Goal: Task Accomplishment & Management: Use online tool/utility

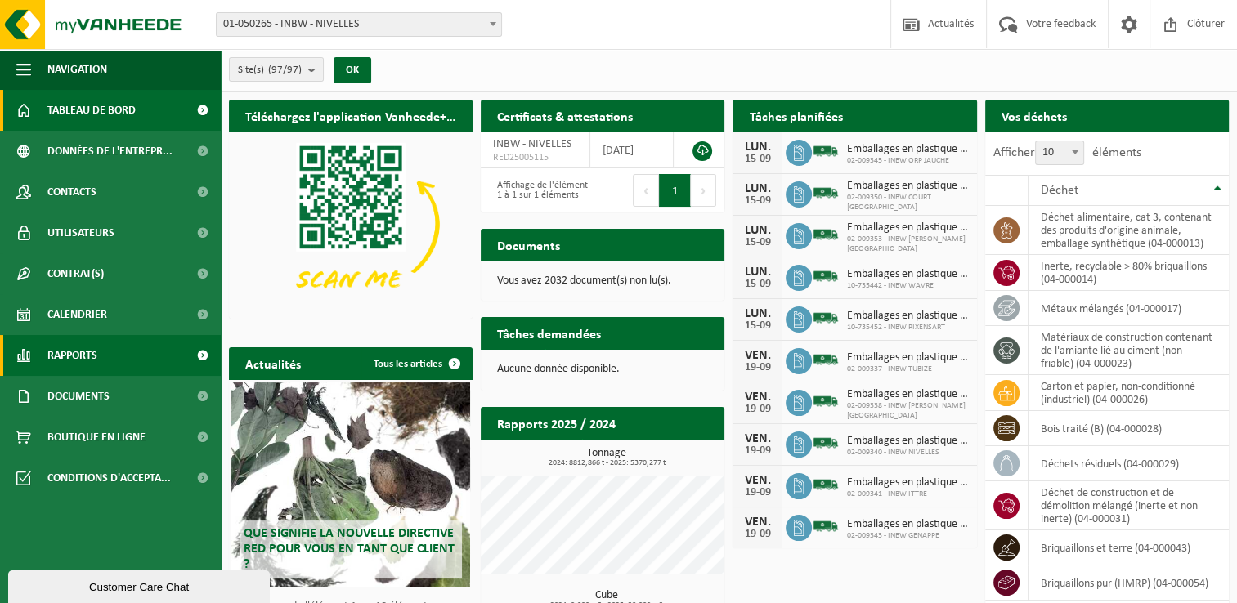
click at [95, 356] on span "Rapports" at bounding box center [72, 355] width 50 height 41
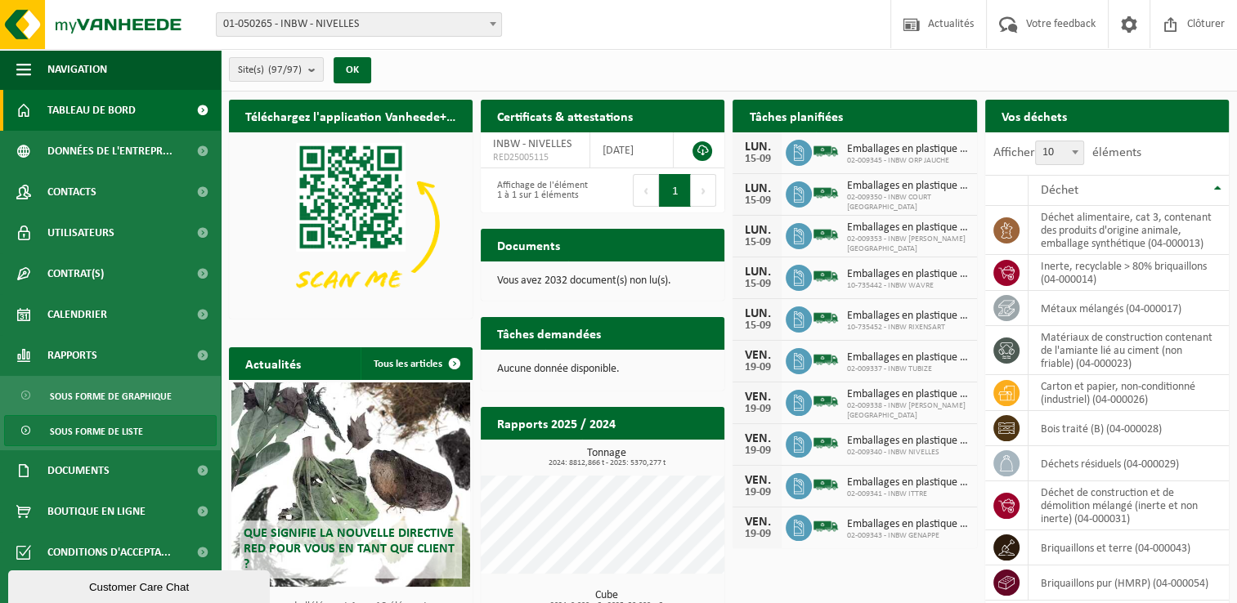
click at [118, 436] on span "Sous forme de liste" at bounding box center [96, 431] width 93 height 31
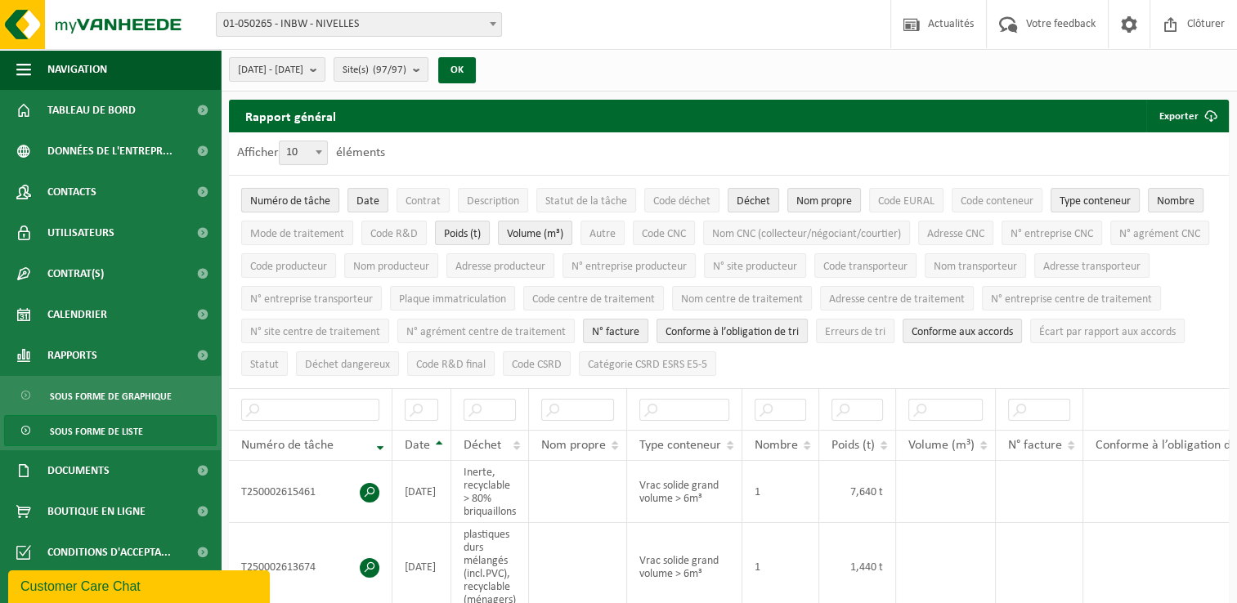
click at [321, 204] on span "Numéro de tâche" at bounding box center [290, 201] width 80 height 12
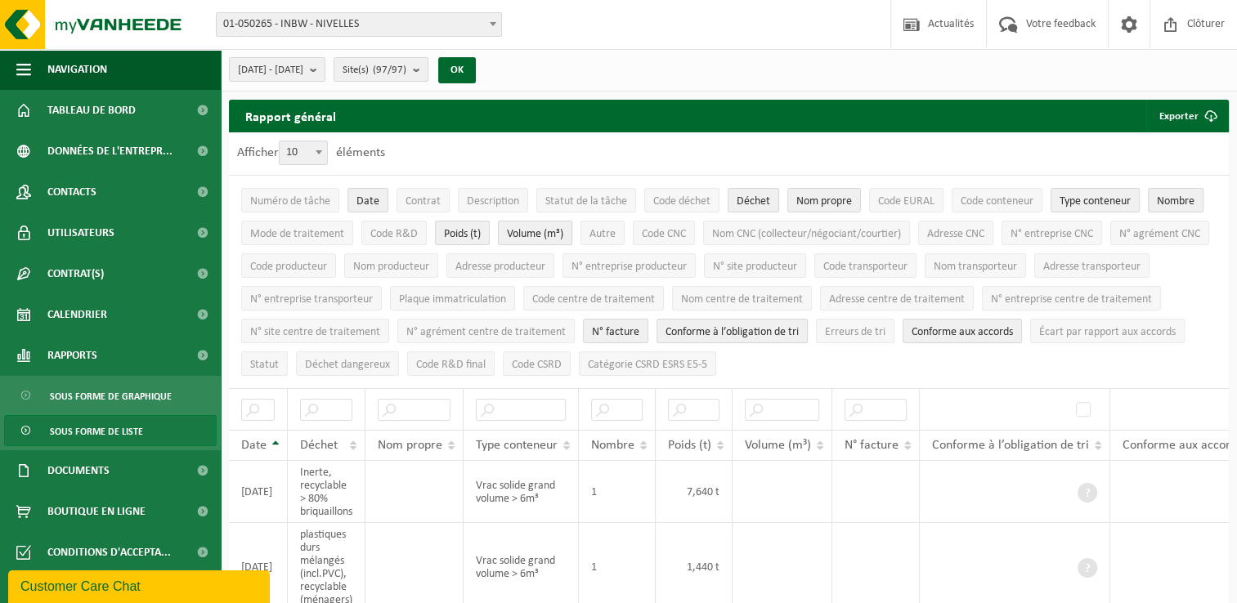
click at [553, 236] on span "Volume (m³)" at bounding box center [535, 234] width 56 height 12
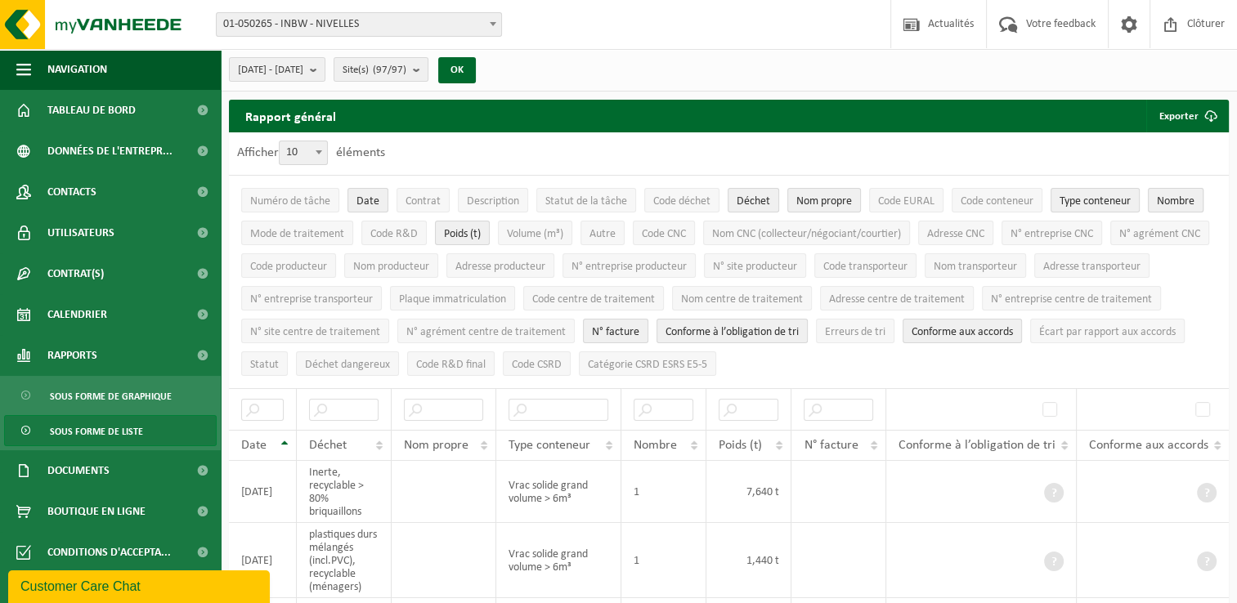
click at [1171, 197] on span "Nombre" at bounding box center [1176, 201] width 38 height 12
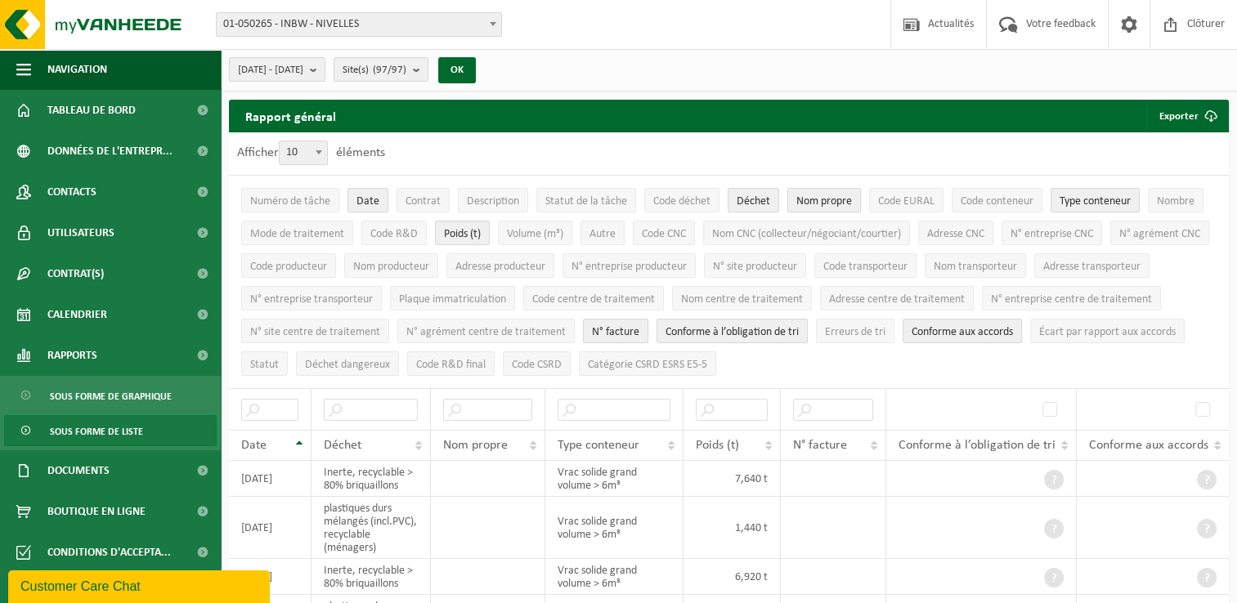
click at [820, 195] on span "Nom propre" at bounding box center [824, 201] width 56 height 12
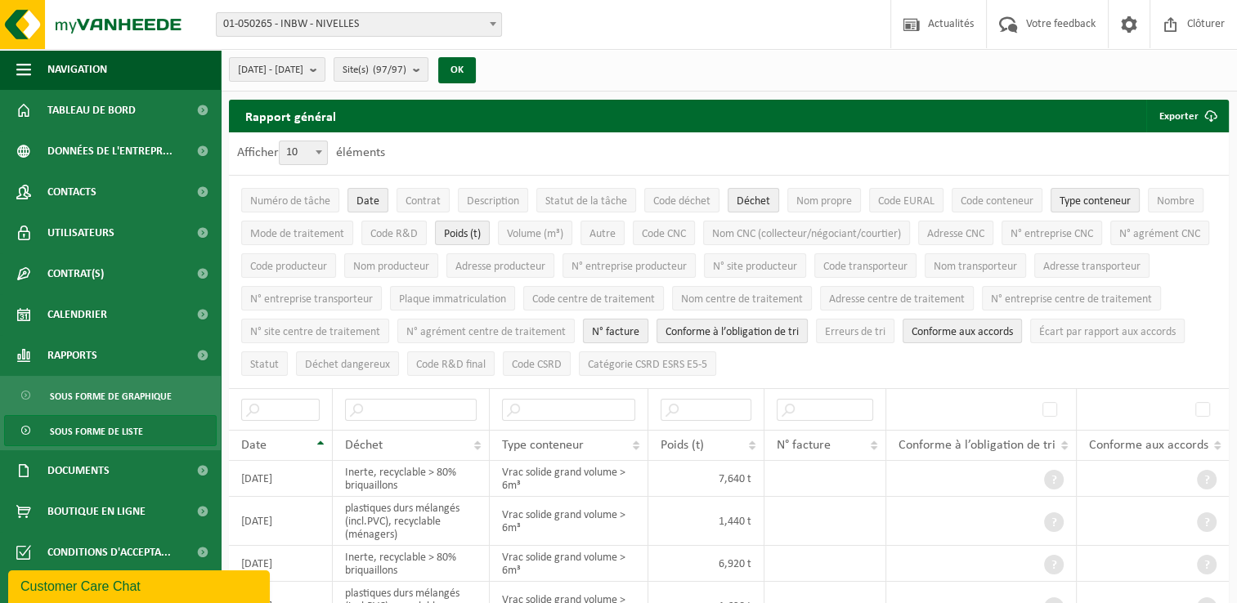
click at [639, 333] on span "N° facture" at bounding box center [615, 332] width 47 height 12
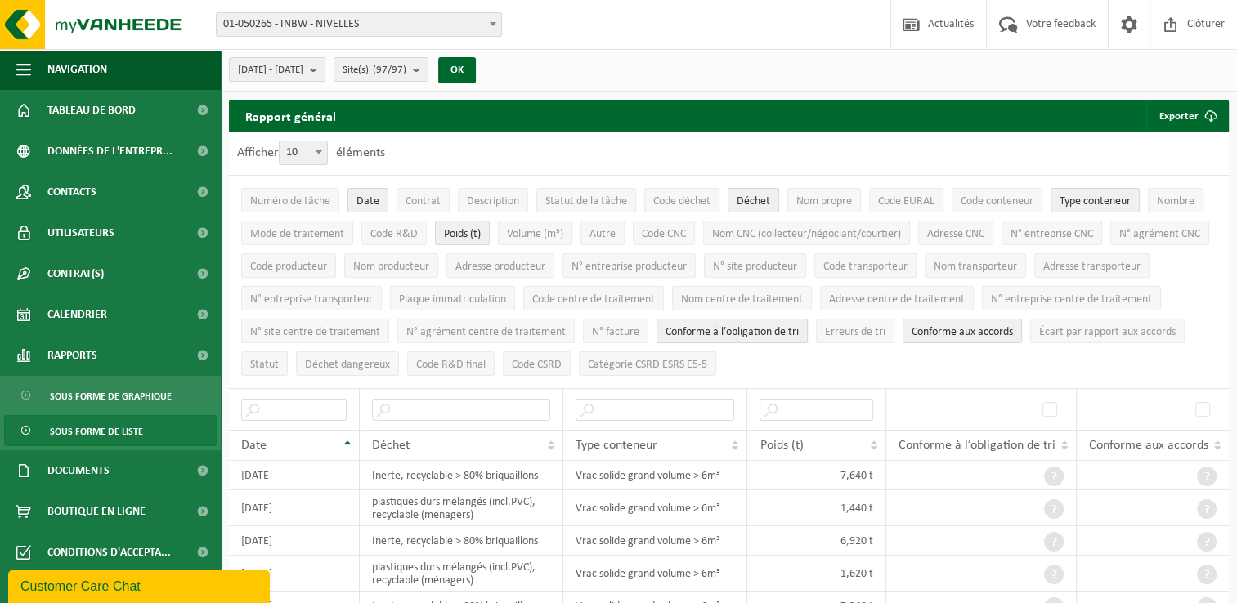
click at [808, 337] on button "Conforme à l’obligation de tri" at bounding box center [731, 331] width 151 height 25
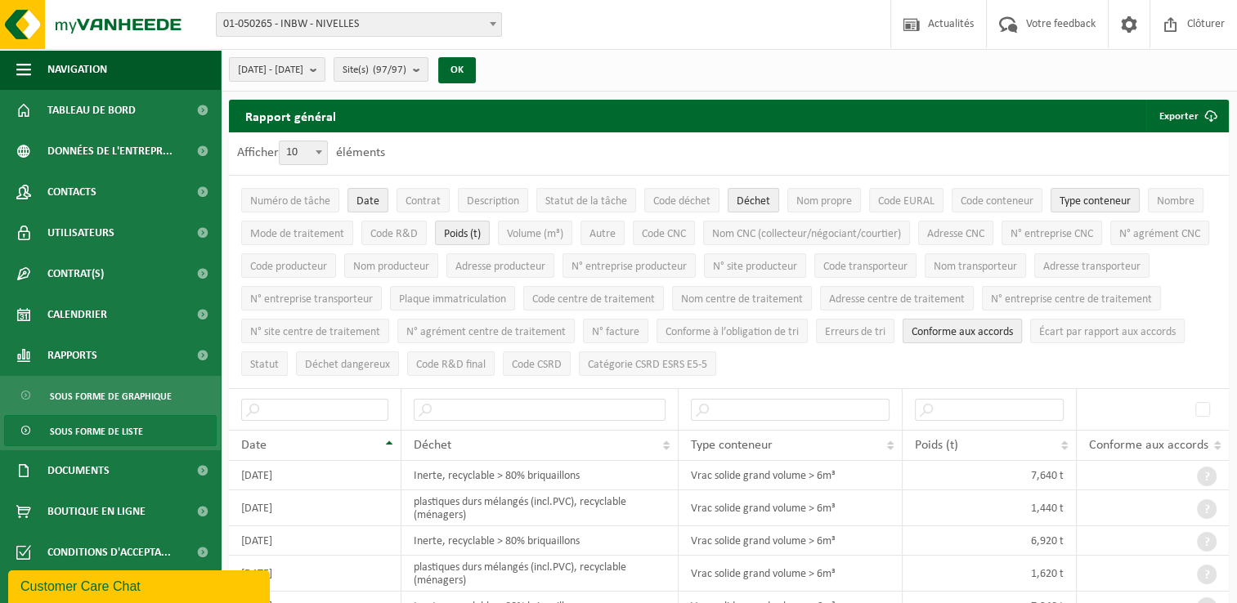
click at [1013, 332] on span "Conforme aux accords" at bounding box center [961, 332] width 101 height 12
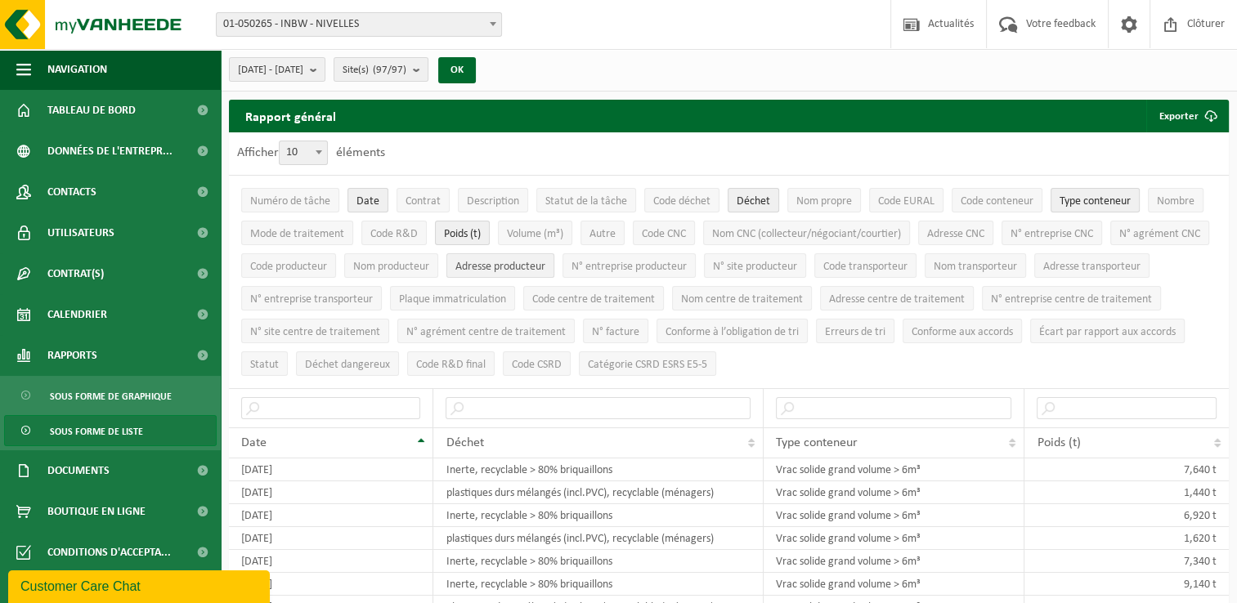
click at [545, 271] on span "Adresse producteur" at bounding box center [500, 267] width 90 height 12
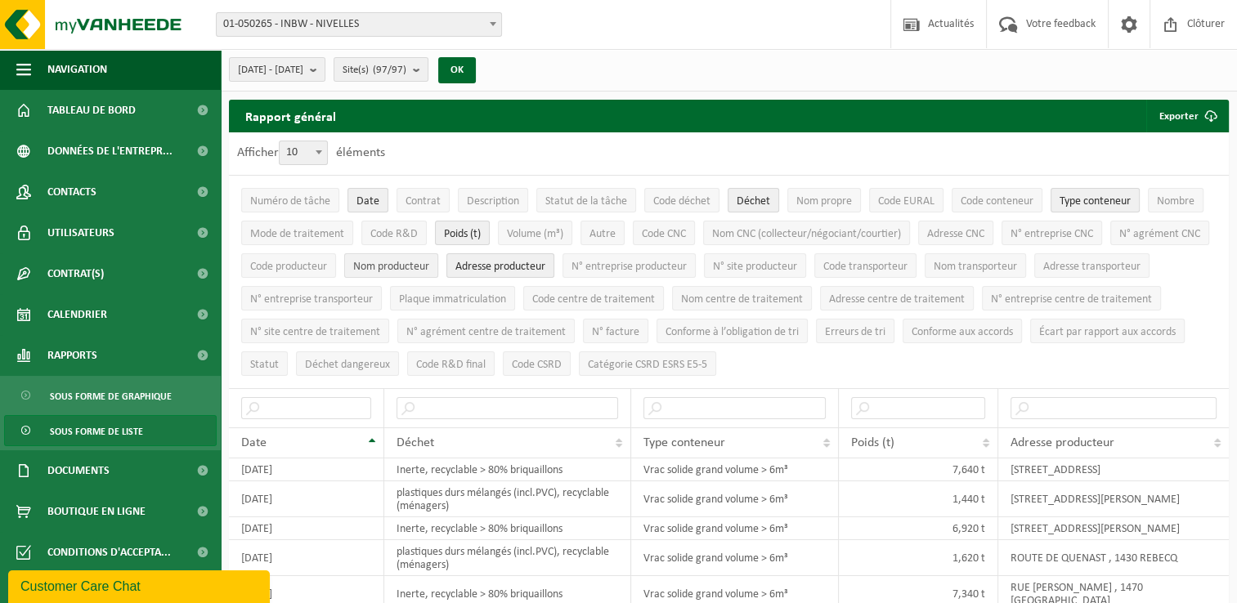
click at [429, 261] on span "Nom producteur" at bounding box center [391, 267] width 76 height 12
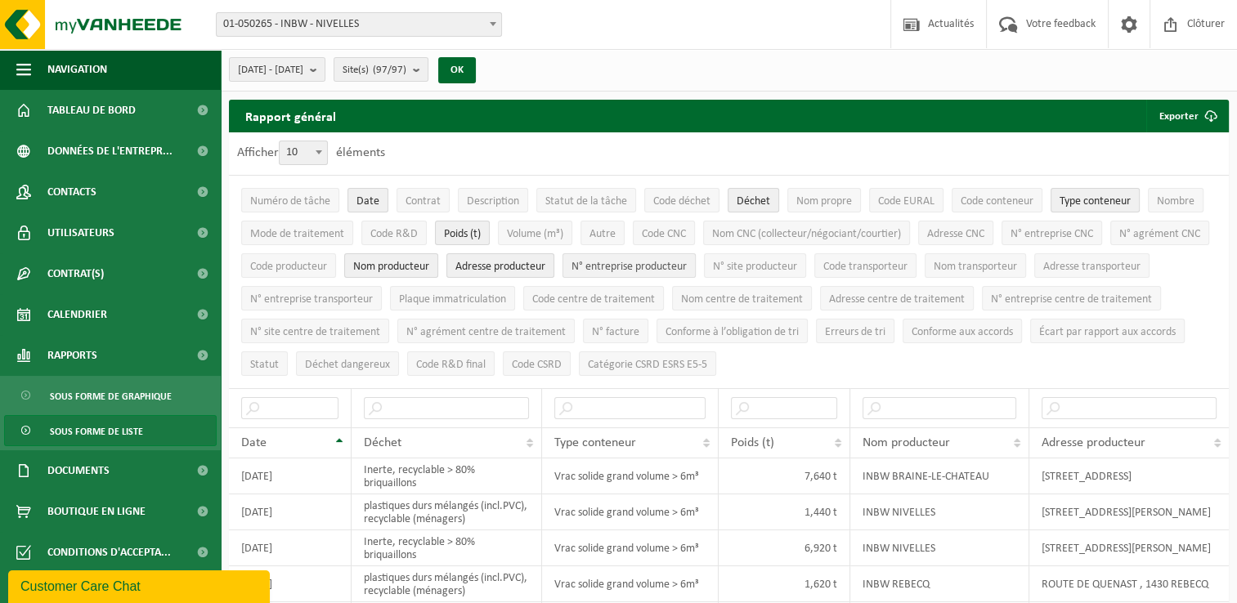
click at [687, 263] on span "N° entreprise producteur" at bounding box center [628, 267] width 115 height 12
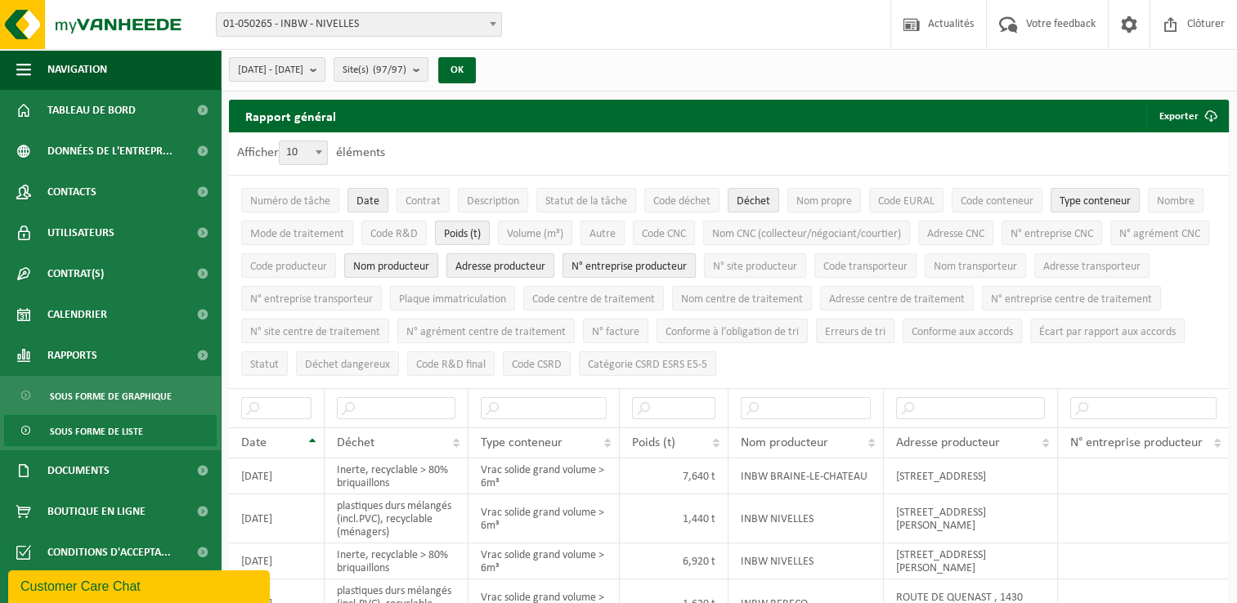
click at [687, 263] on span "N° entreprise producteur" at bounding box center [628, 267] width 115 height 12
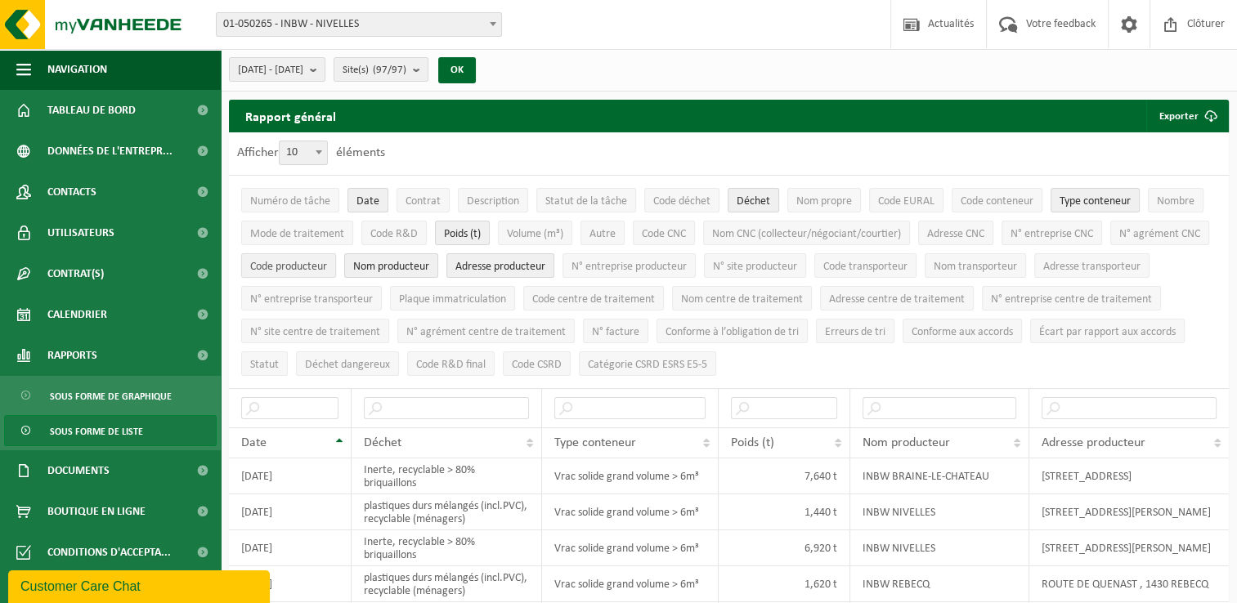
click at [327, 270] on span "Code producteur" at bounding box center [288, 267] width 77 height 12
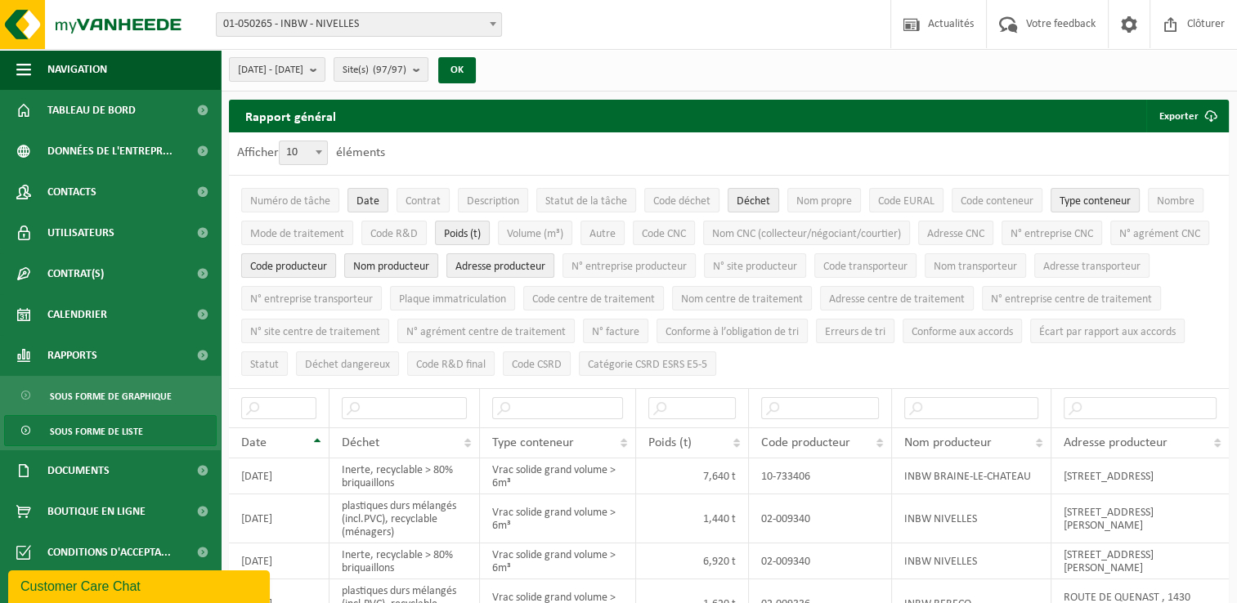
click at [327, 270] on span "Code producteur" at bounding box center [288, 267] width 77 height 12
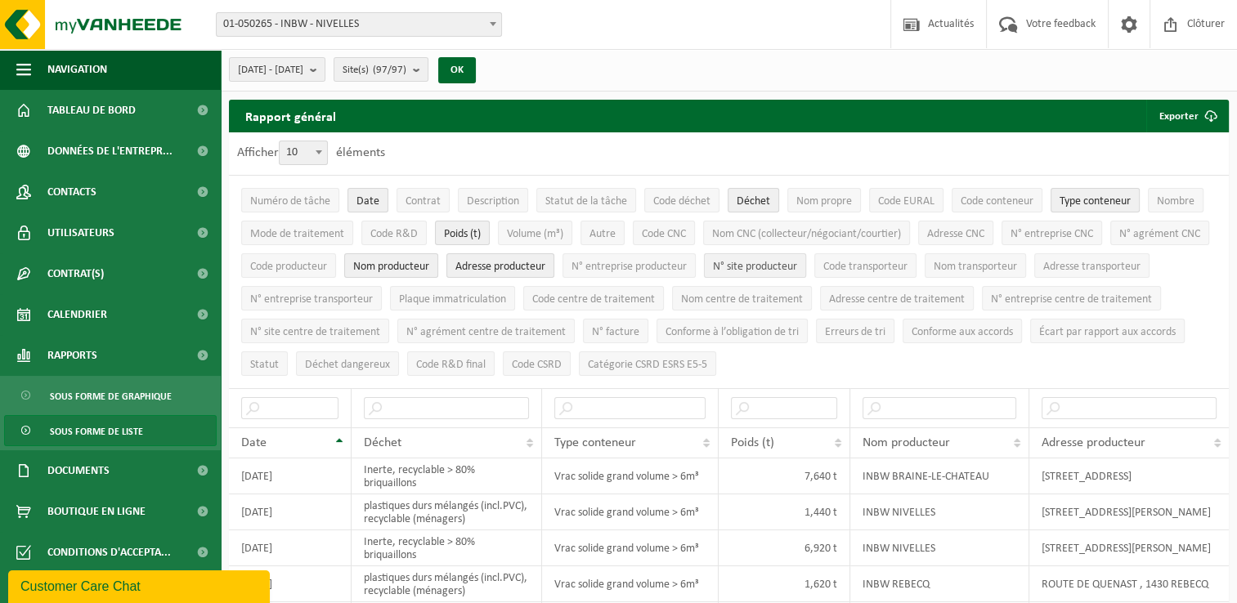
click at [797, 264] on span "N° site producteur" at bounding box center [755, 267] width 84 height 12
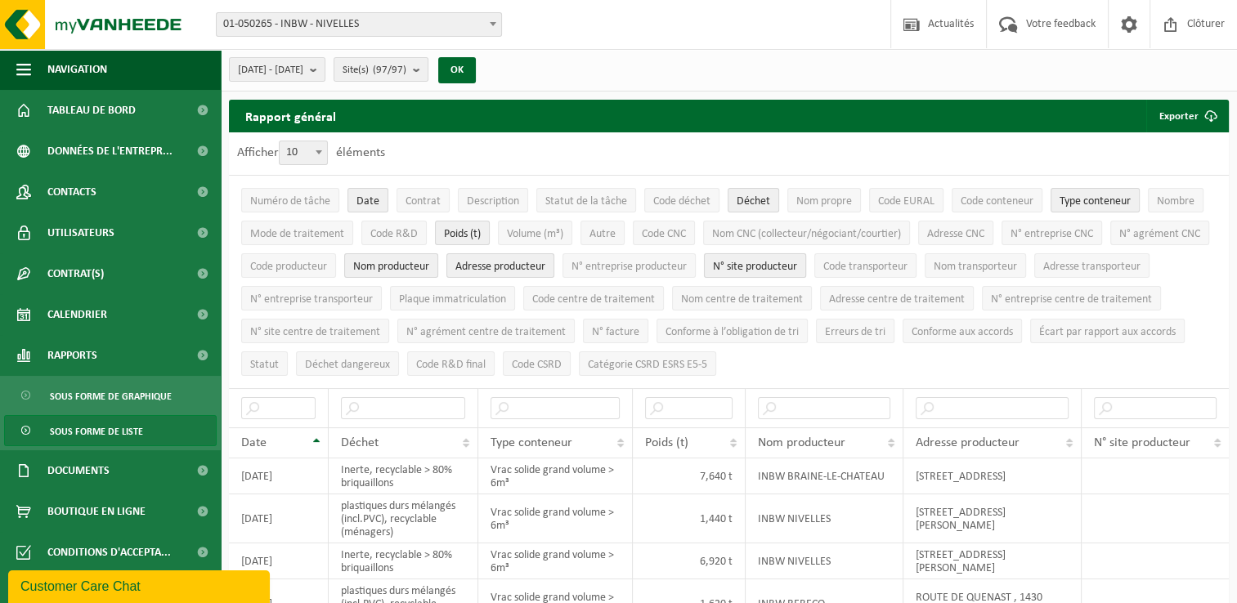
click at [797, 264] on span "N° site producteur" at bounding box center [755, 267] width 84 height 12
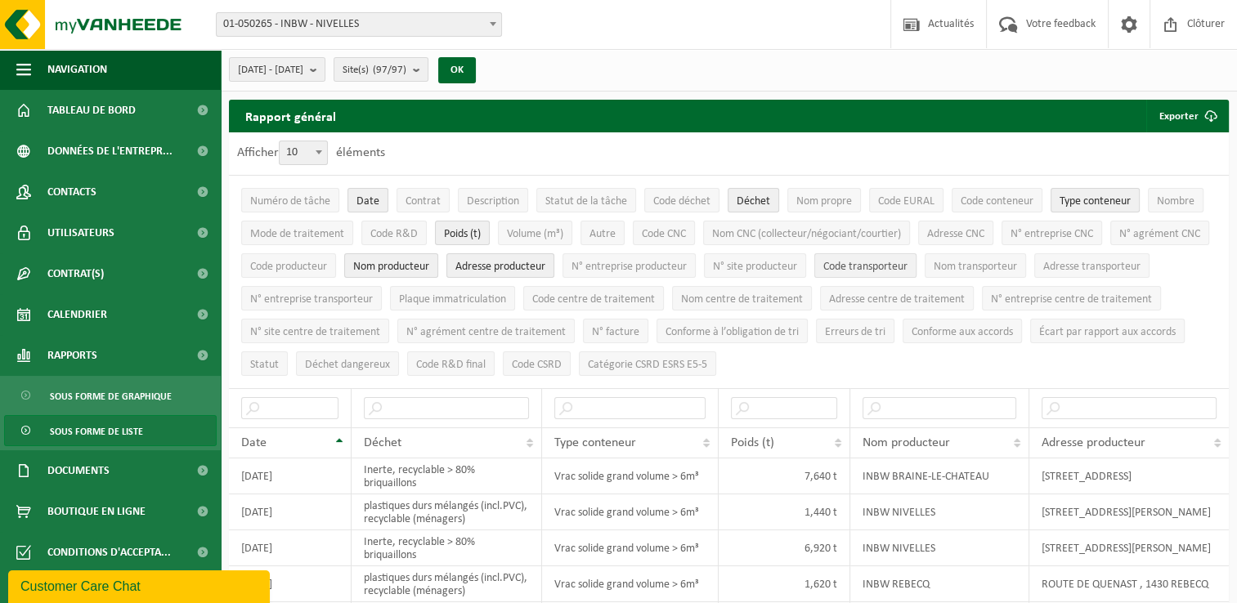
click at [916, 271] on button "Code transporteur" at bounding box center [865, 265] width 102 height 25
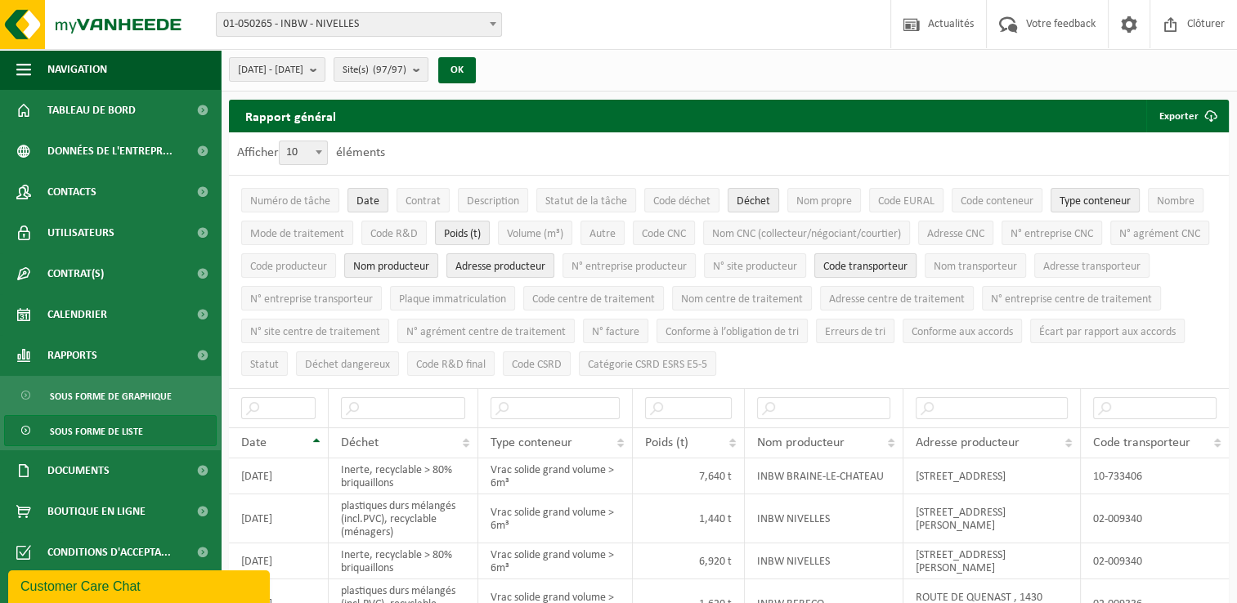
click at [916, 271] on button "Code transporteur" at bounding box center [865, 265] width 102 height 25
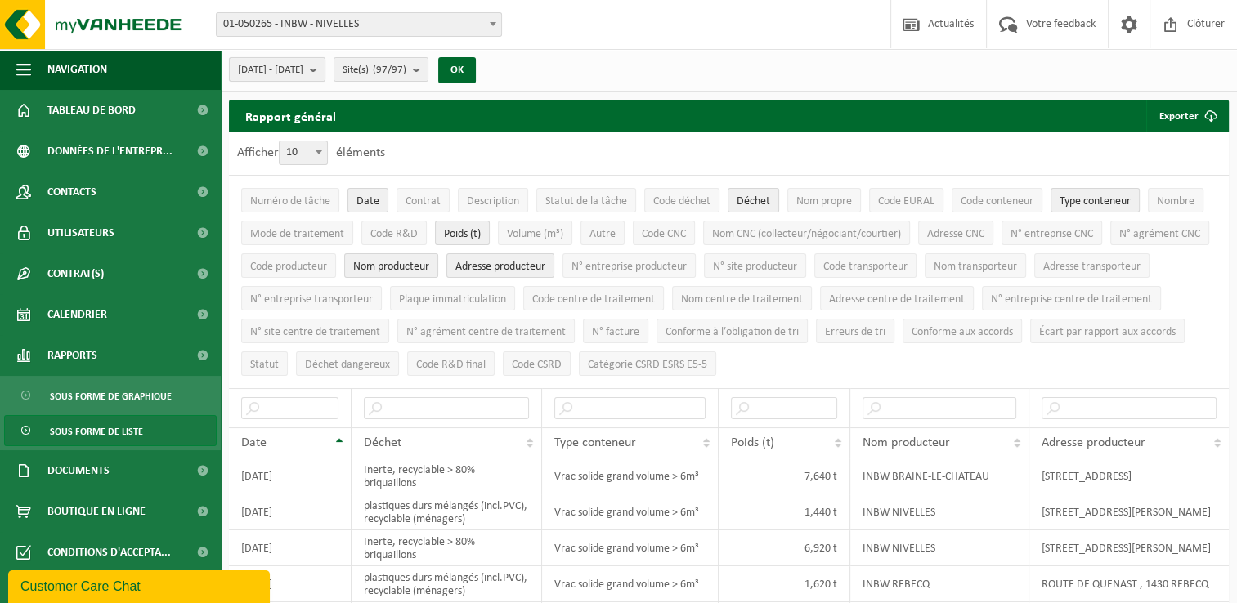
click at [303, 76] on span "2025-04-01 - 2025-09-09" at bounding box center [270, 70] width 65 height 25
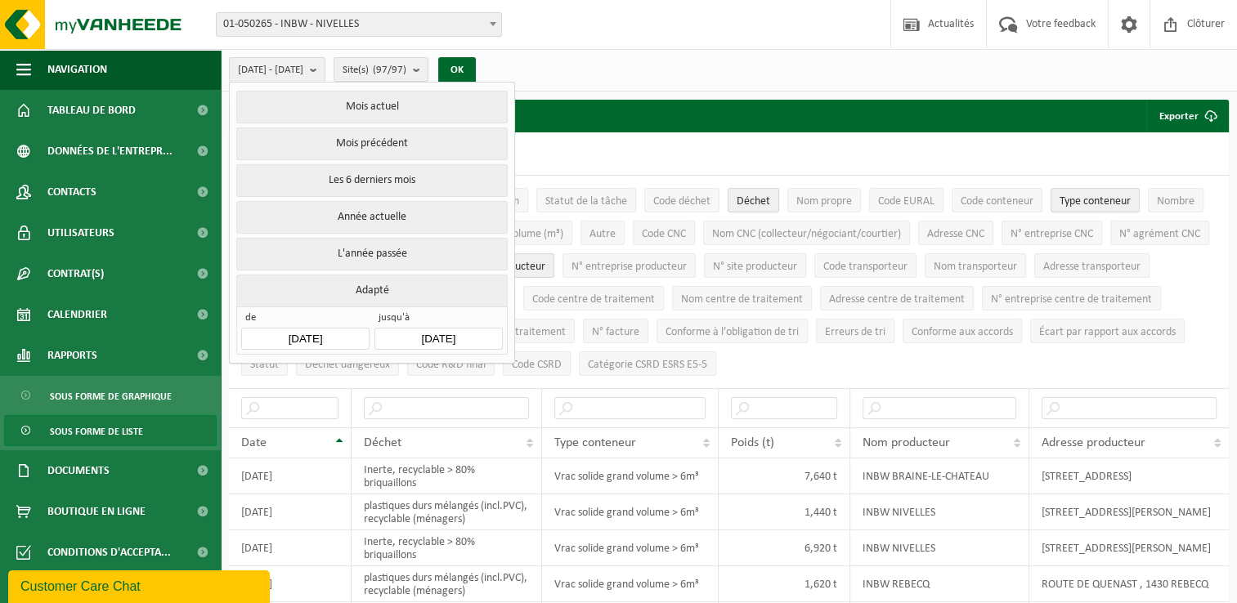
click at [318, 334] on input "2025-04-01" at bounding box center [305, 339] width 128 height 22
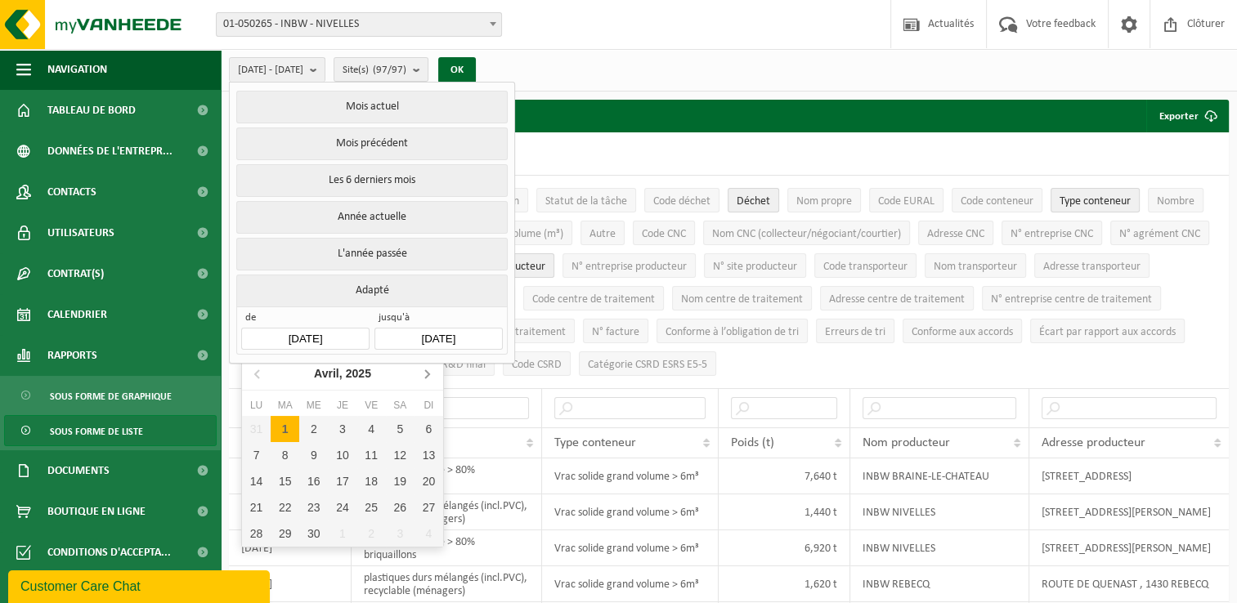
click at [425, 375] on icon at bounding box center [427, 373] width 26 height 26
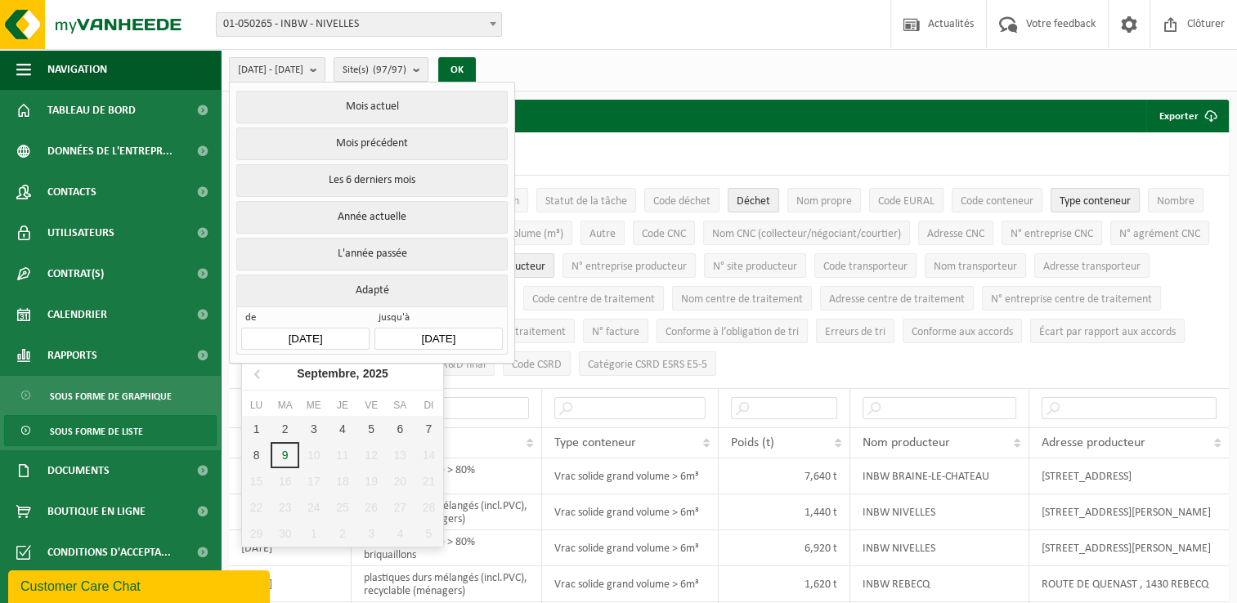
click at [425, 375] on nav "Septembre, 2025" at bounding box center [342, 374] width 201 height 34
click at [261, 370] on icon at bounding box center [258, 373] width 26 height 26
click at [248, 539] on div "25" at bounding box center [256, 534] width 29 height 26
type input "2025-08-25"
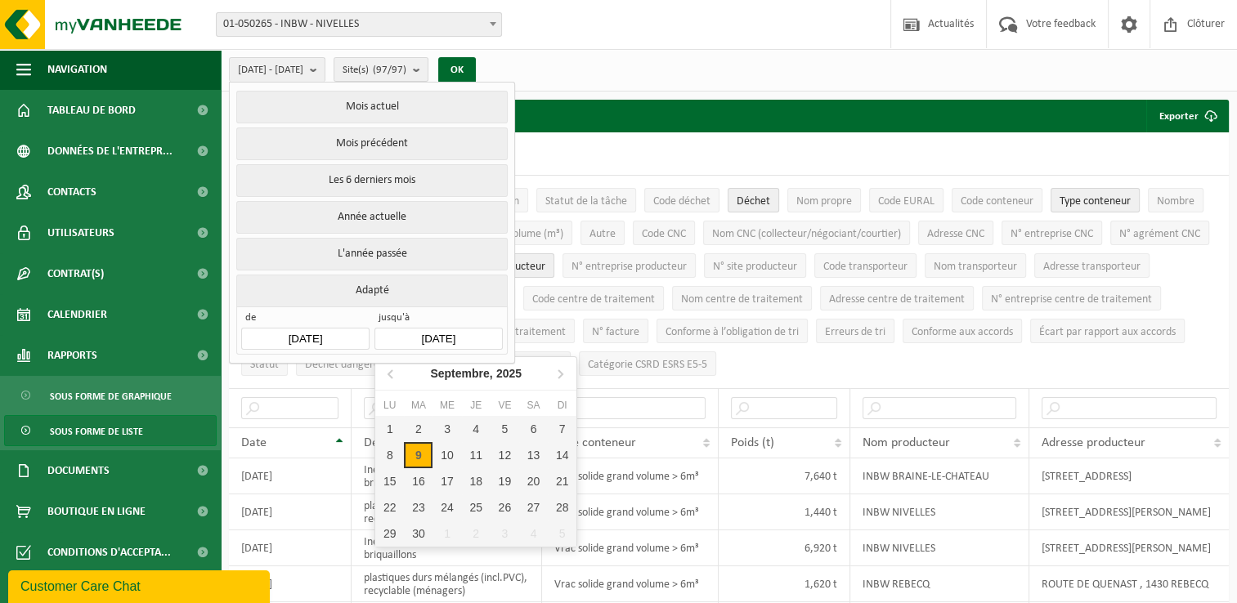
click at [429, 338] on input "2025-09-09" at bounding box center [438, 339] width 128 height 22
click at [383, 377] on icon at bounding box center [391, 373] width 26 height 26
click at [500, 534] on div "29" at bounding box center [504, 534] width 29 height 26
type input "2025-08-29"
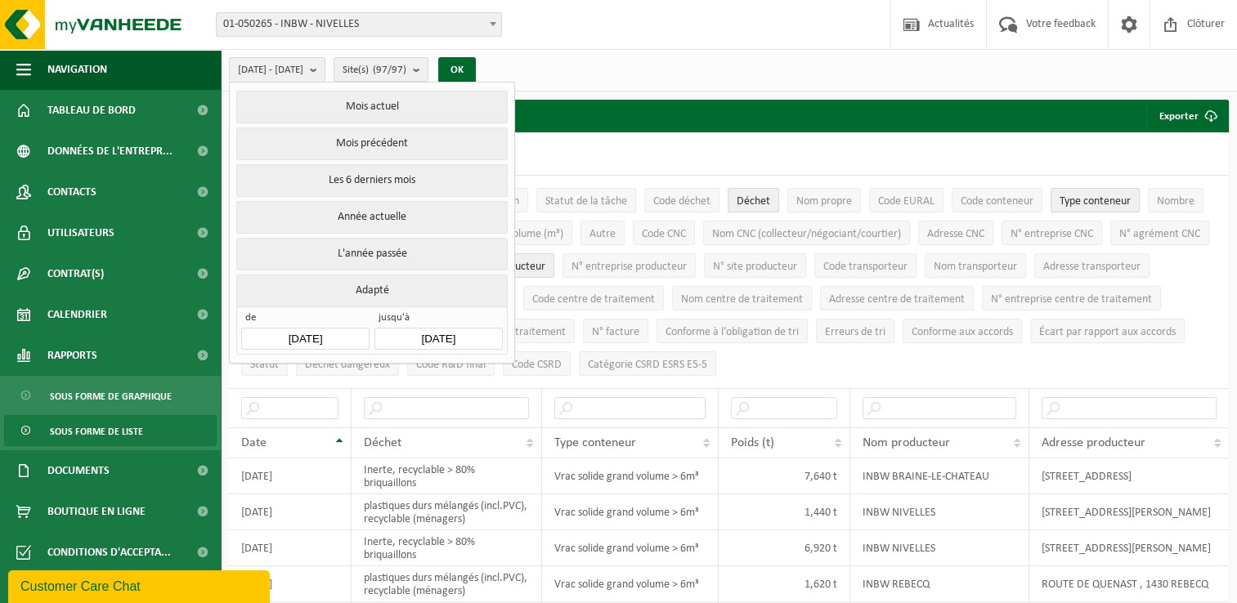
click at [327, 333] on input "2025-08-25" at bounding box center [305, 339] width 128 height 22
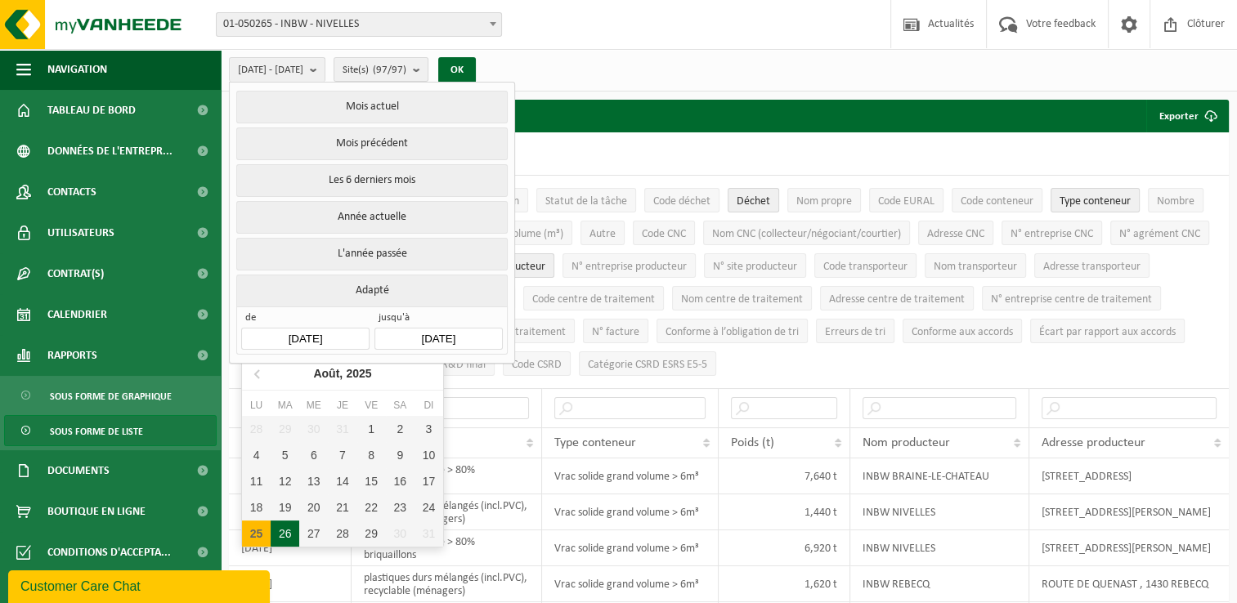
click at [289, 538] on div "26" at bounding box center [285, 534] width 29 height 26
type input "2025-08-26"
type input "2025-08-29"
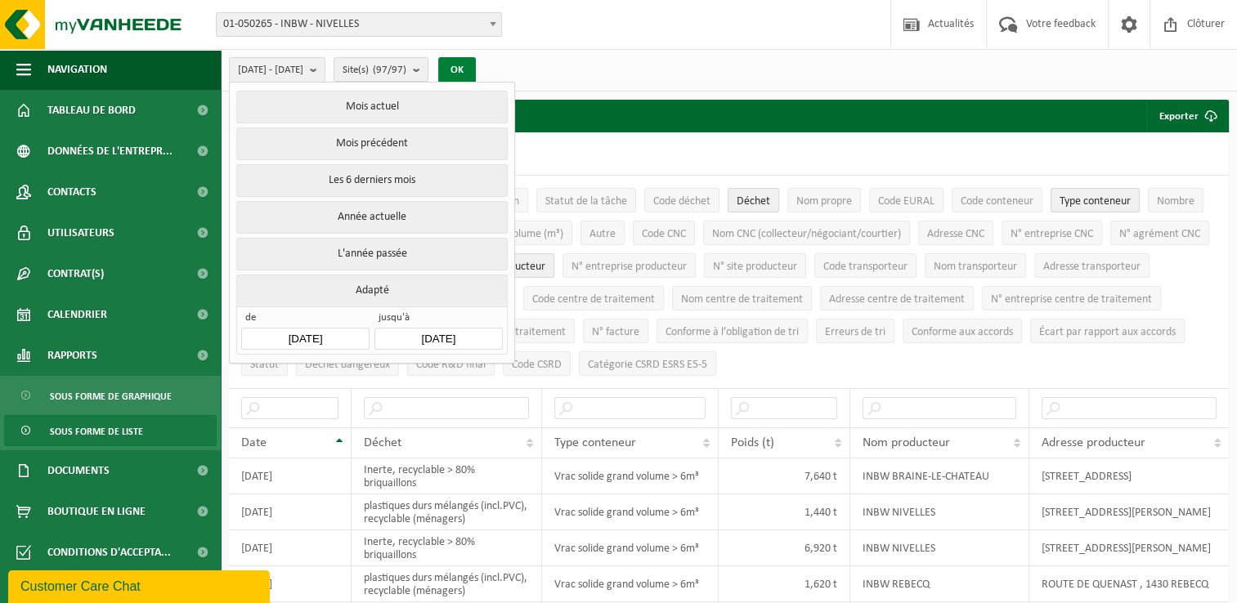
click at [476, 77] on button "OK" at bounding box center [457, 70] width 38 height 26
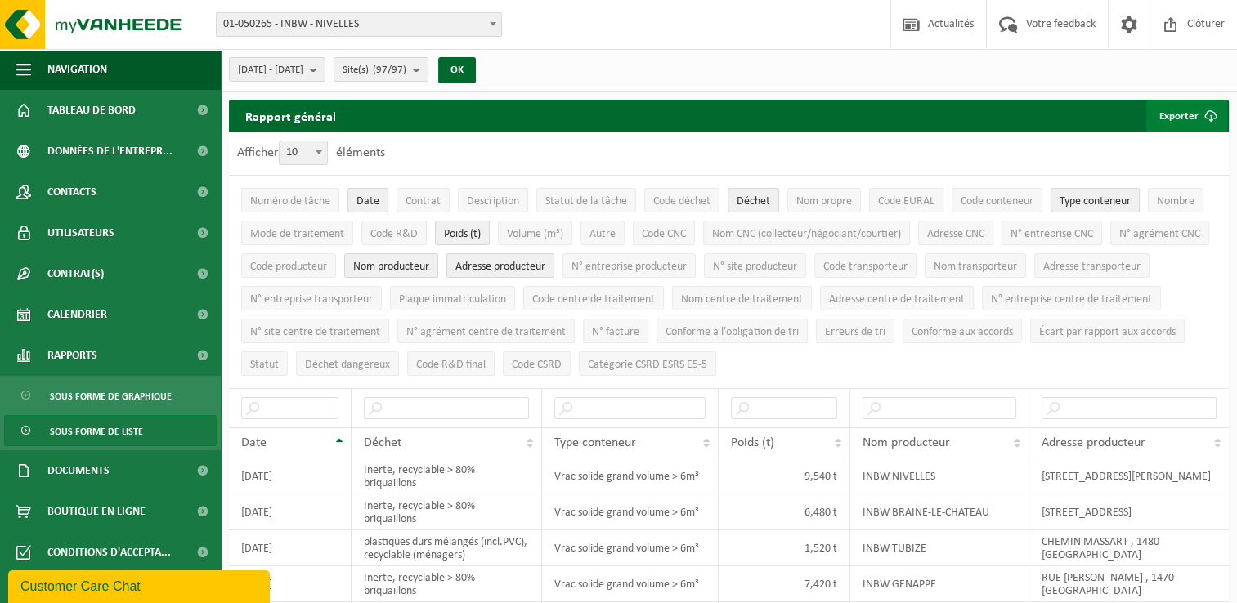
click at [1190, 117] on button "Exporter" at bounding box center [1186, 116] width 81 height 33
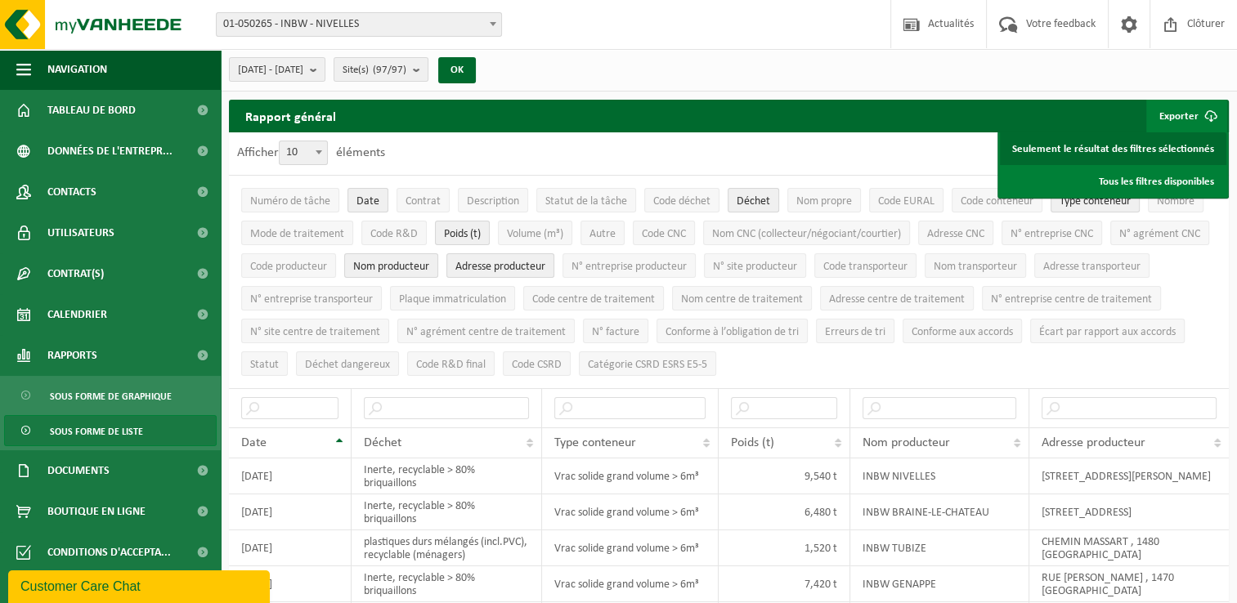
click at [1137, 154] on link "Seulement le résultat des filtres sélectionnés" at bounding box center [1113, 148] width 226 height 33
